Goal: Information Seeking & Learning: Learn about a topic

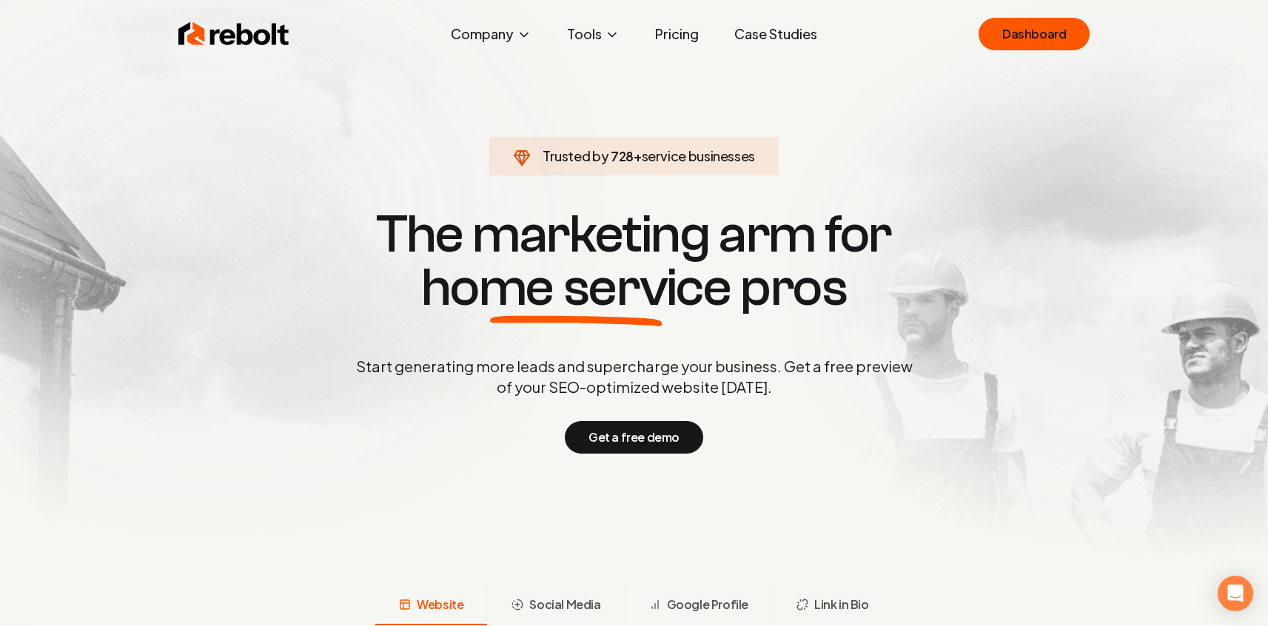
click at [673, 27] on link "Pricing" at bounding box center [676, 34] width 67 height 30
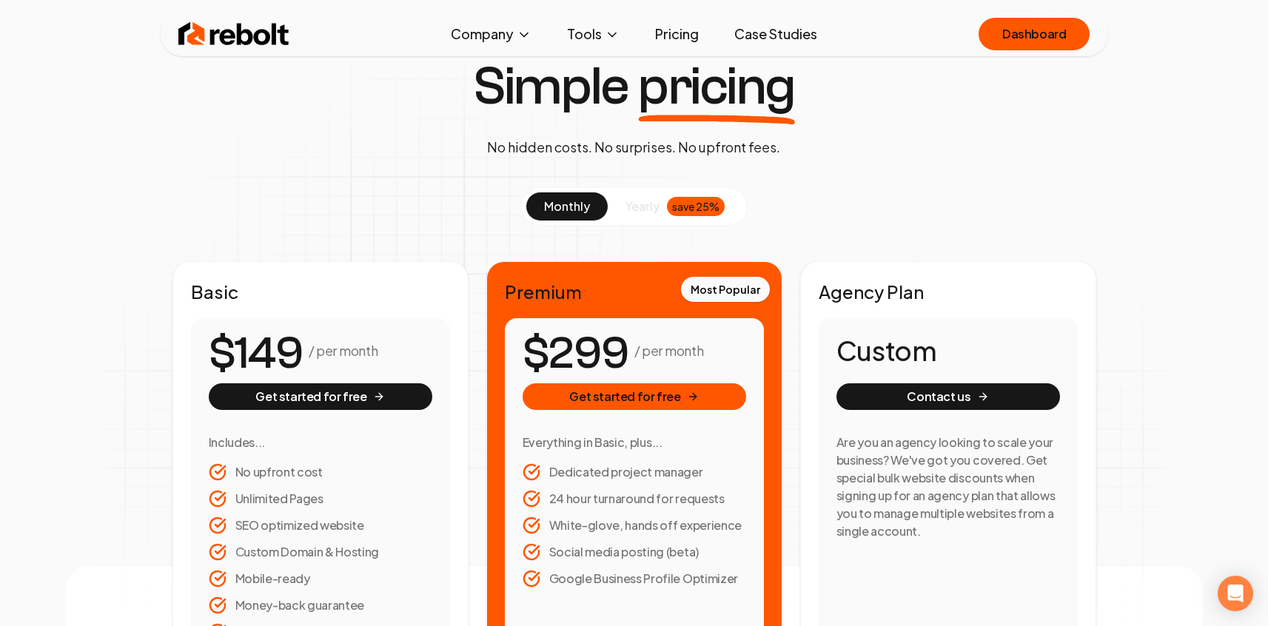
scroll to position [47, 0]
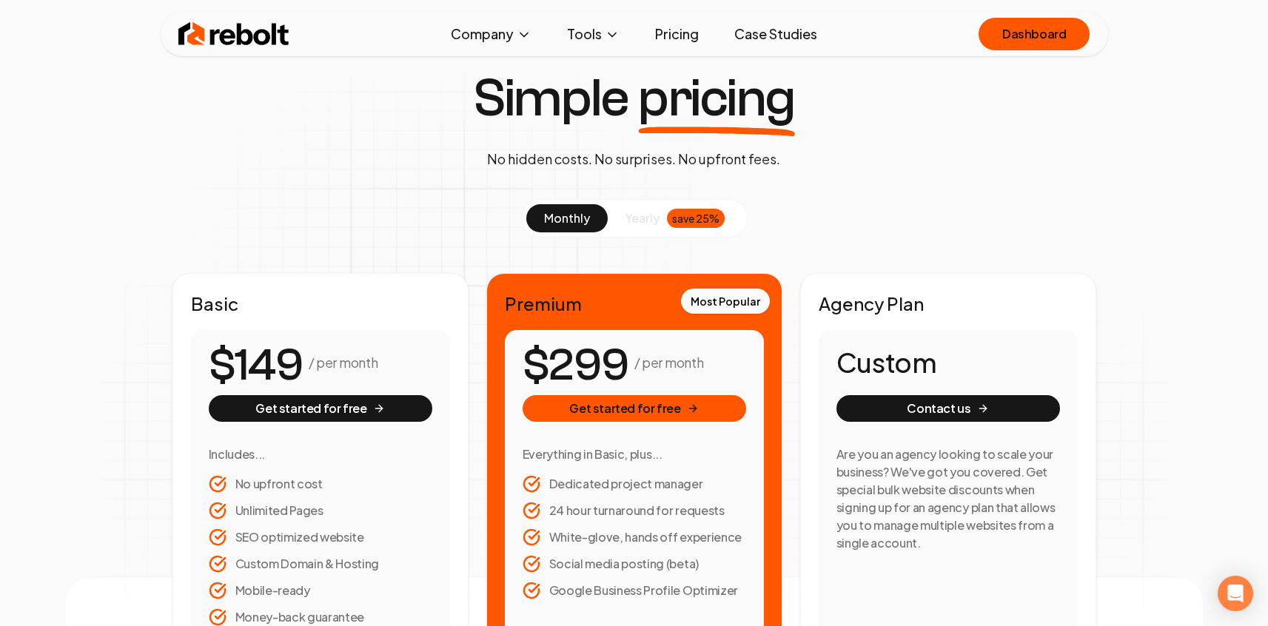
click at [768, 36] on link "Case Studies" at bounding box center [776, 34] width 107 height 30
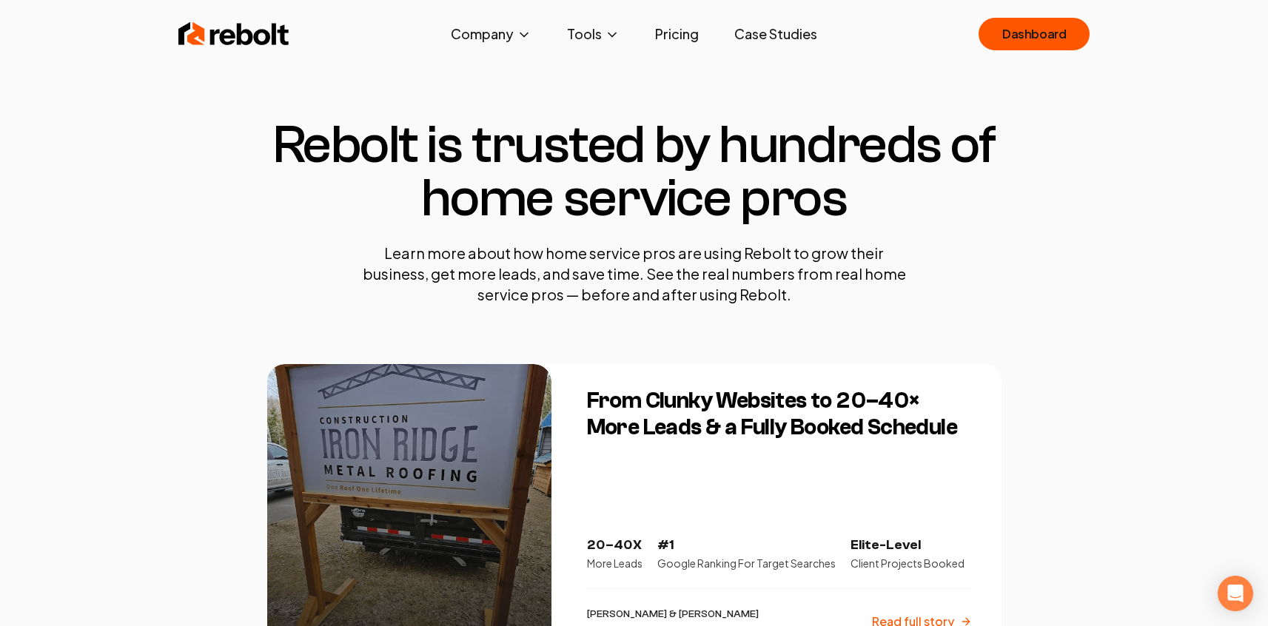
click at [672, 34] on link "Pricing" at bounding box center [676, 34] width 67 height 30
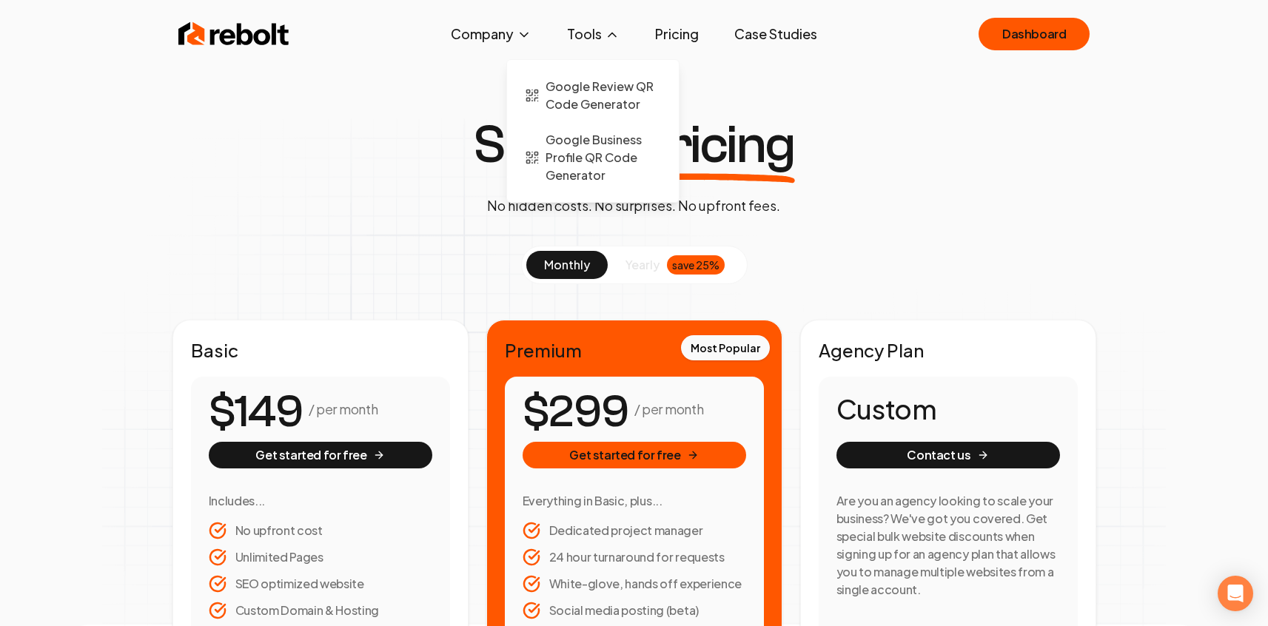
click at [592, 37] on button "Tools" at bounding box center [593, 34] width 76 height 30
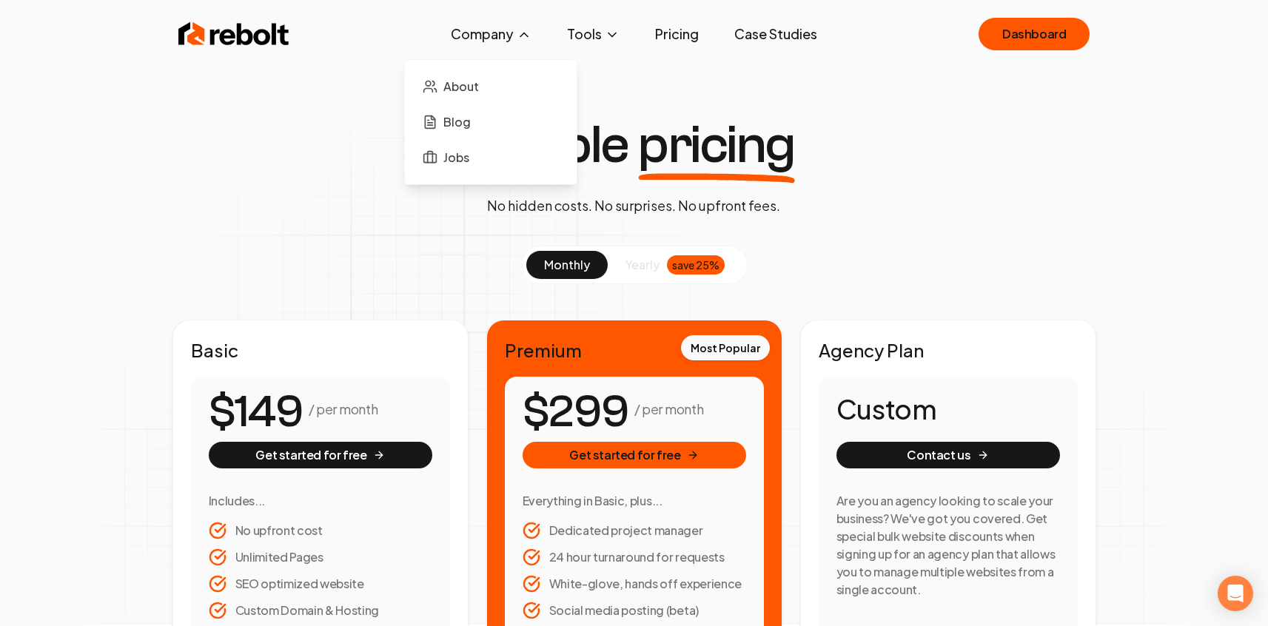
click at [497, 33] on button "Company" at bounding box center [491, 34] width 104 height 30
click at [230, 38] on img at bounding box center [233, 34] width 111 height 30
